Goal: Find specific page/section: Find specific page/section

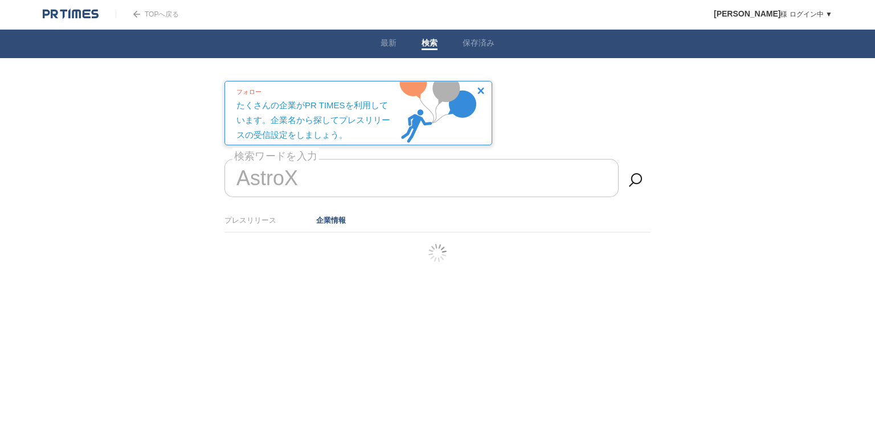
click at [299, 176] on input "AstroX" at bounding box center [421, 178] width 394 height 38
click at [324, 174] on input "AstroX" at bounding box center [421, 178] width 394 height 38
type input "Astro"
click at [636, 182] on link at bounding box center [635, 180] width 23 height 23
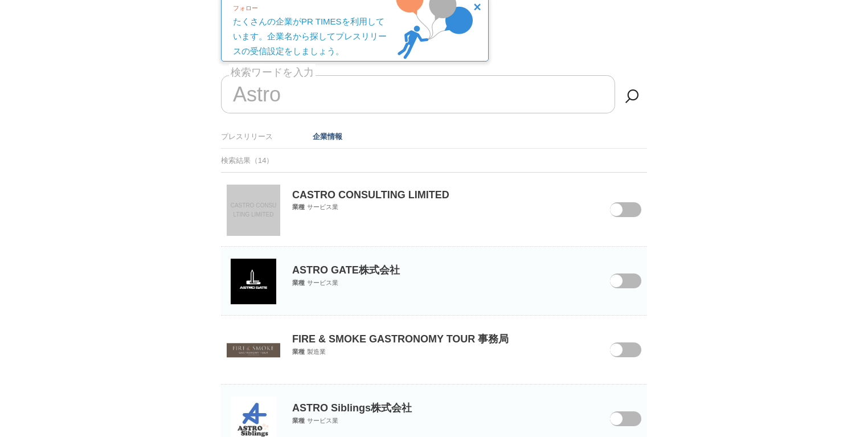
scroll to position [91, 0]
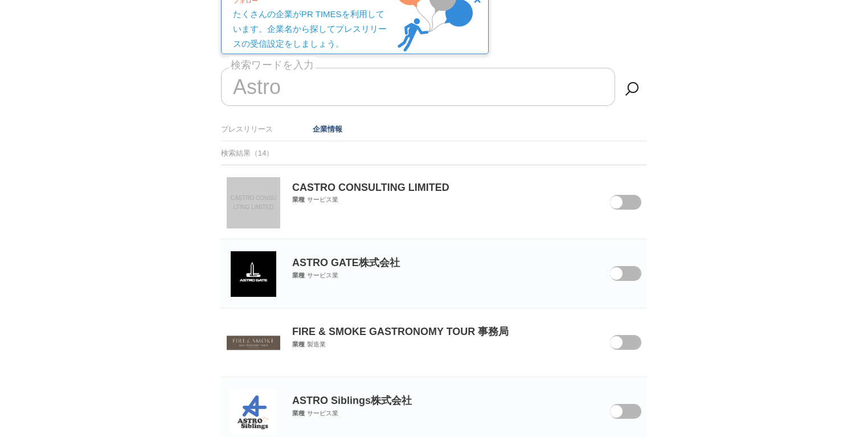
click at [249, 272] on img at bounding box center [254, 274] width 46 height 46
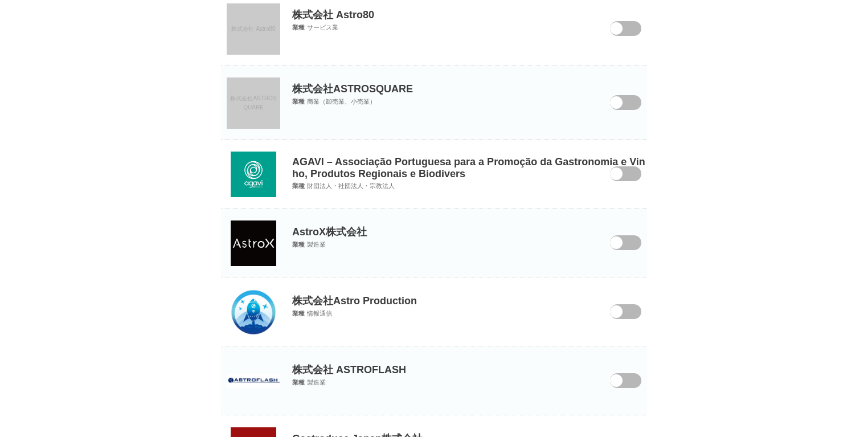
scroll to position [547, 0]
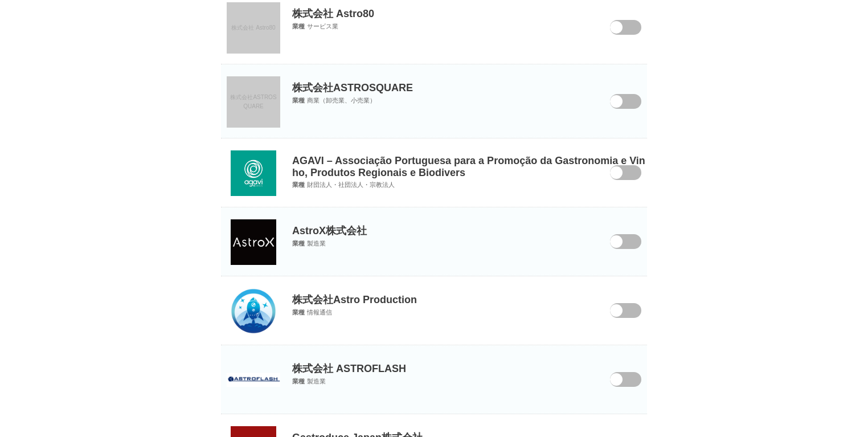
click at [253, 241] on img at bounding box center [254, 242] width 46 height 46
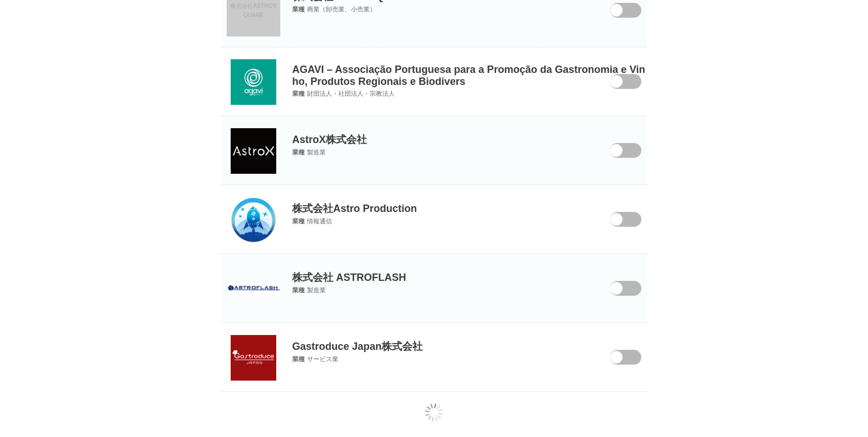
scroll to position [648, 0]
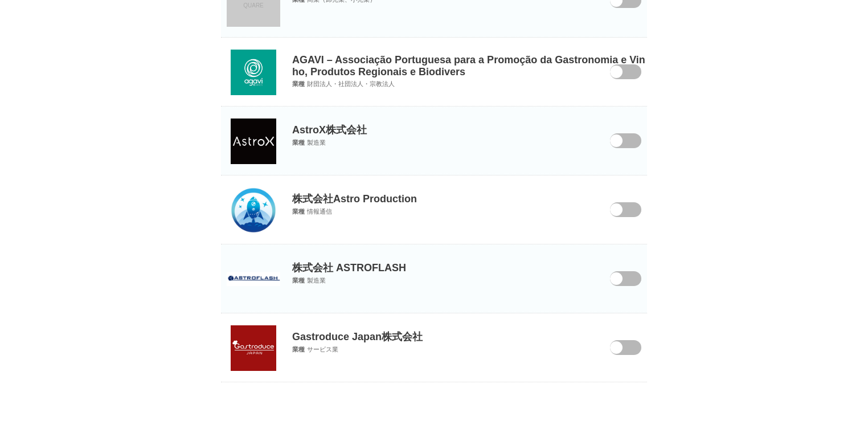
click at [261, 207] on img at bounding box center [254, 210] width 46 height 46
click at [242, 273] on img at bounding box center [254, 279] width 54 height 14
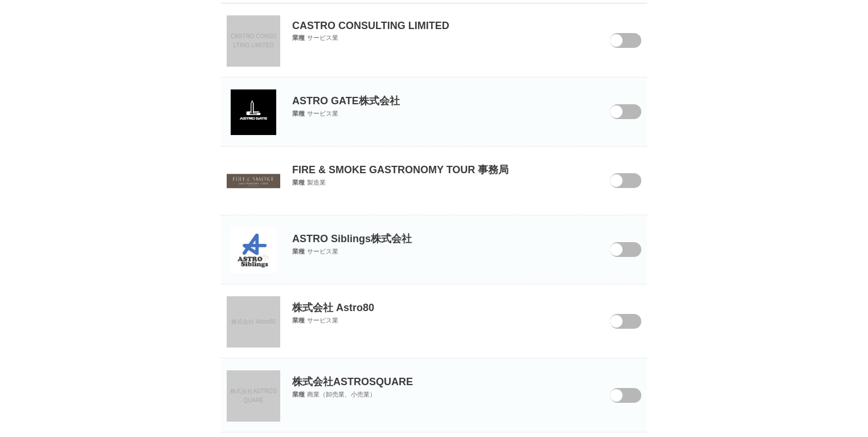
scroll to position [237, 0]
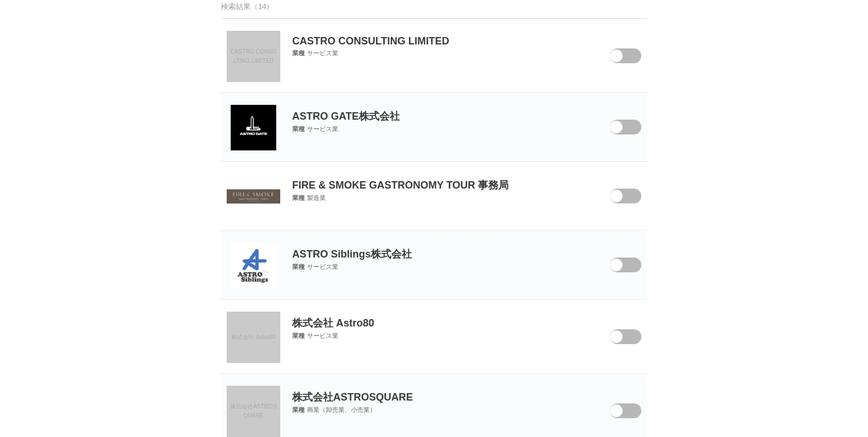
click at [250, 257] on img at bounding box center [254, 266] width 46 height 46
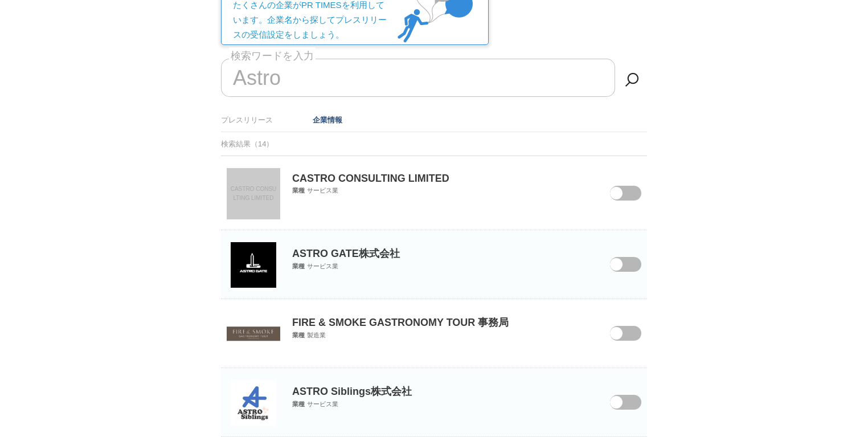
scroll to position [101, 0]
click at [636, 262] on span at bounding box center [617, 271] width 48 height 30
click at [0, 0] on input "checkbox" at bounding box center [0, 0] width 0 height 0
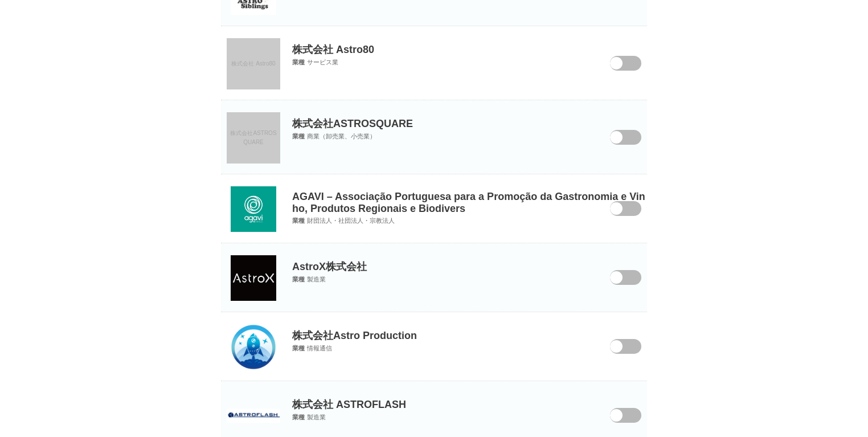
scroll to position [602, 0]
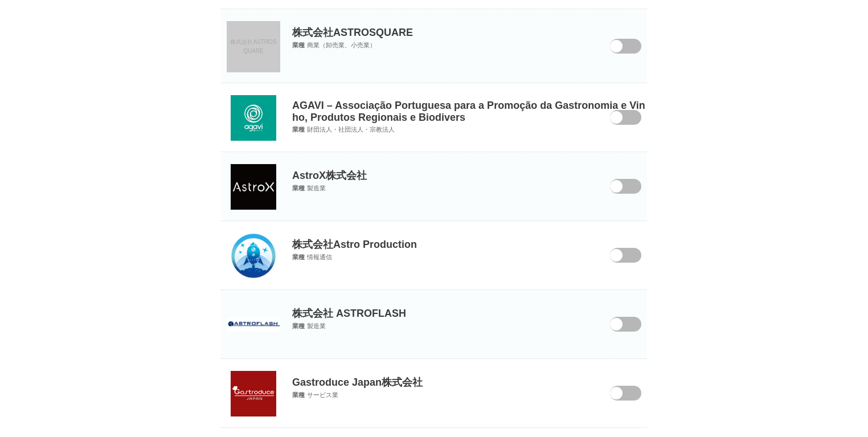
click at [624, 183] on span at bounding box center [617, 194] width 48 height 30
click at [0, 0] on input "checkbox" at bounding box center [0, 0] width 0 height 0
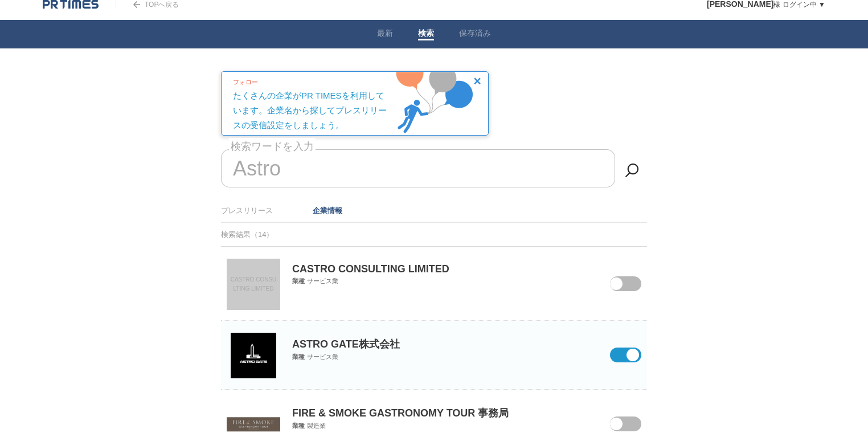
scroll to position [0, 0]
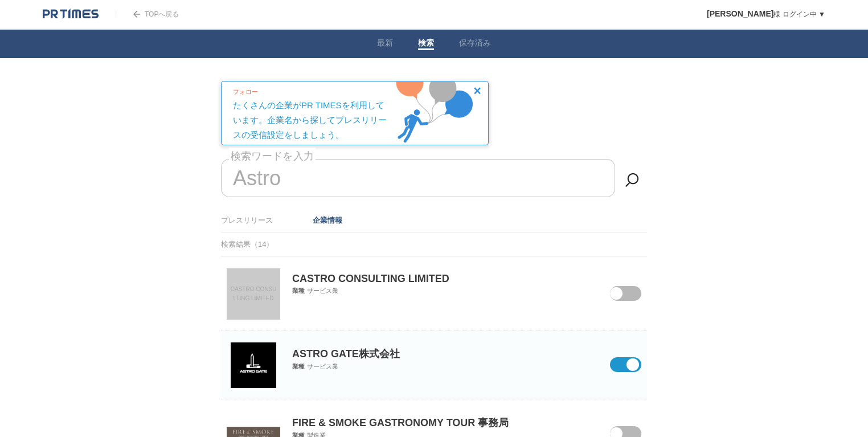
click at [298, 174] on input "Astro" at bounding box center [418, 178] width 394 height 38
drag, startPoint x: 297, startPoint y: 174, endPoint x: 212, endPoint y: 177, distance: 84.9
click at [384, 42] on link "最新" at bounding box center [385, 44] width 16 height 12
